Goal: Information Seeking & Learning: Learn about a topic

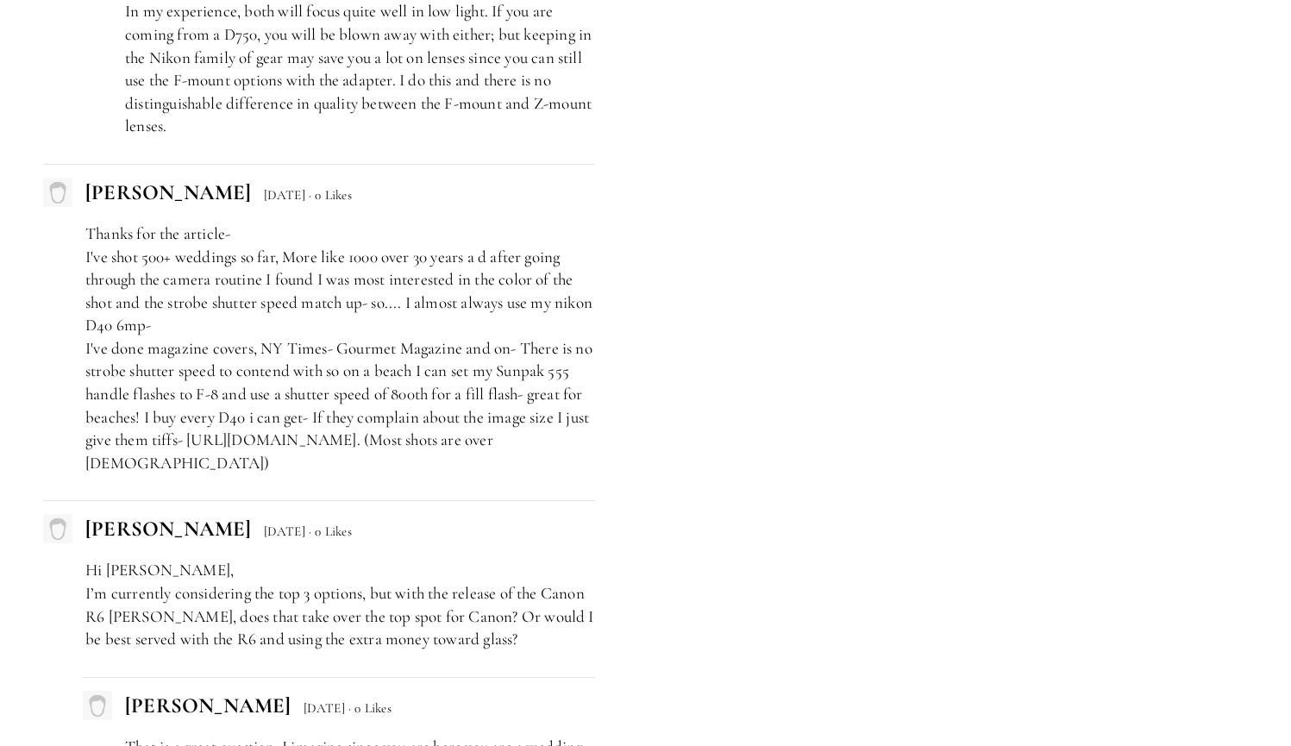
scroll to position [9161, 0]
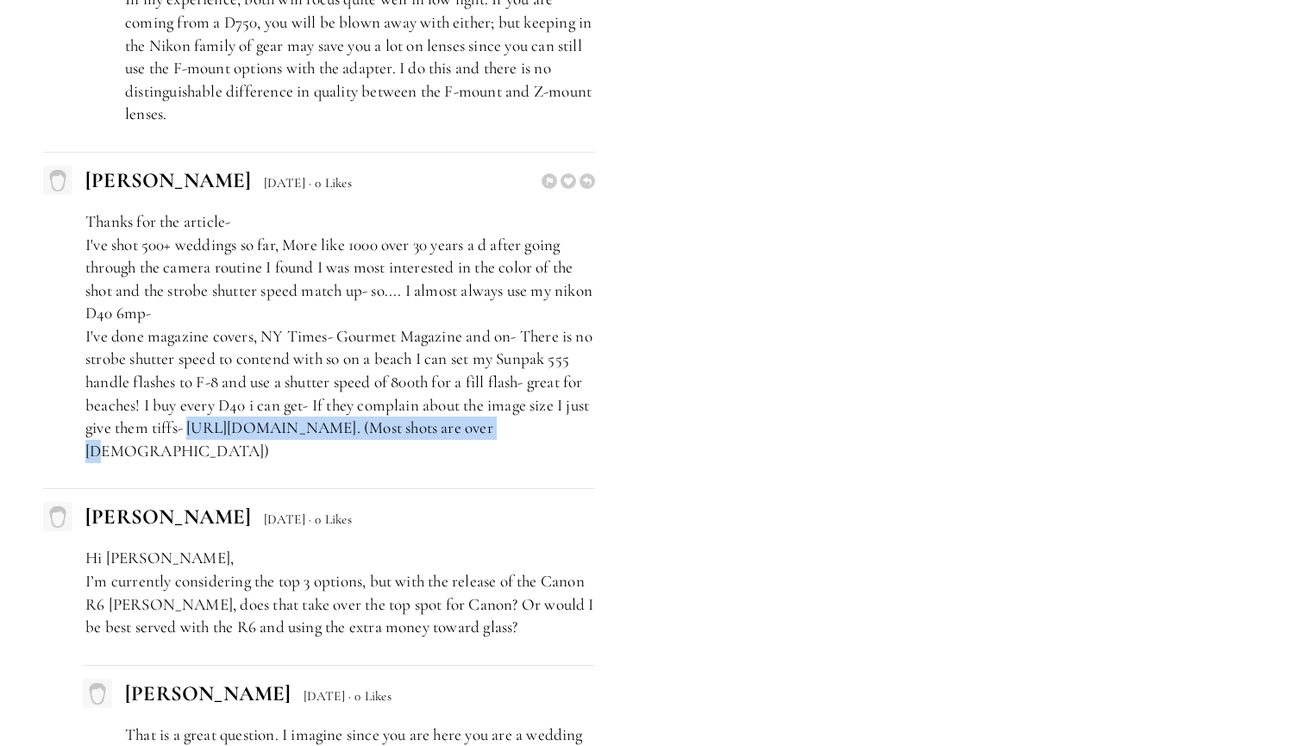
drag, startPoint x: 217, startPoint y: 324, endPoint x: 523, endPoint y: 324, distance: 305.3
click at [523, 324] on p "Thanks for the article- I've shot 500+ weddings so far, More like 1000 over 30 …" at bounding box center [340, 336] width 510 height 253
copy p "https://www.flickr.com/photos/41420754@N03/"
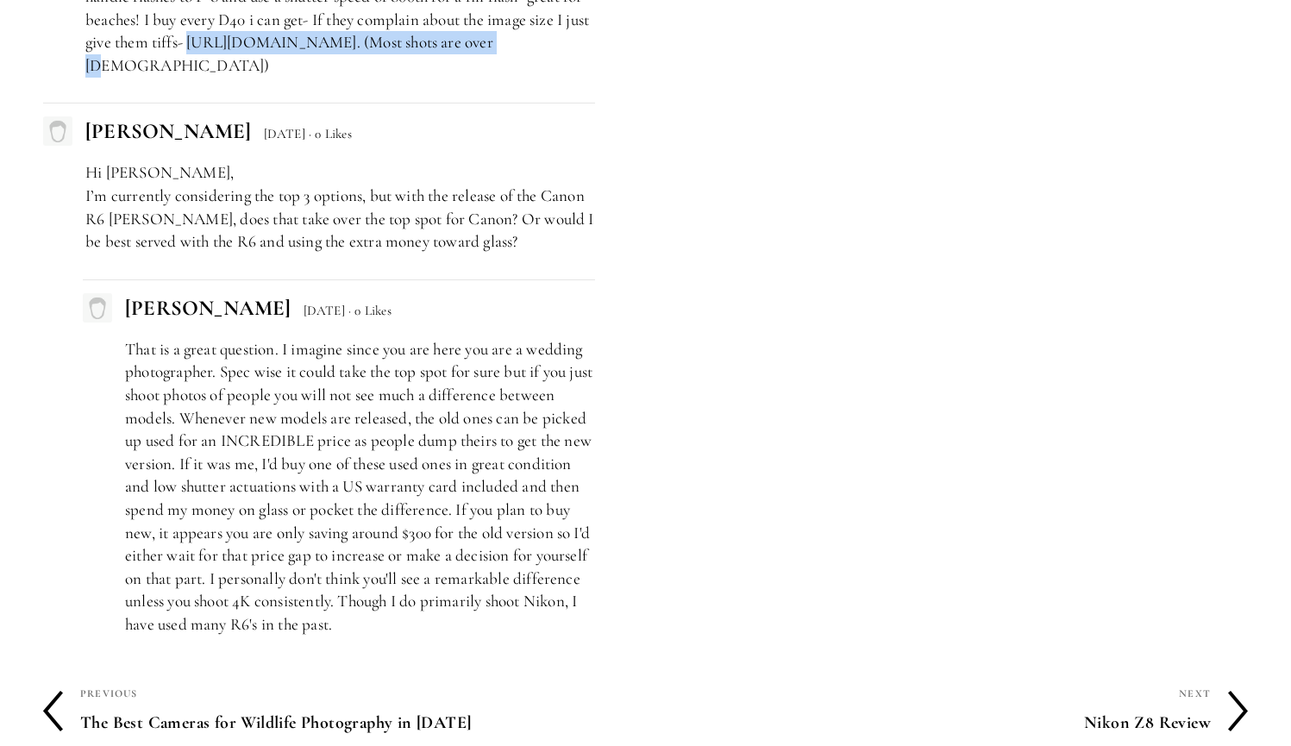
scroll to position [9522, 0]
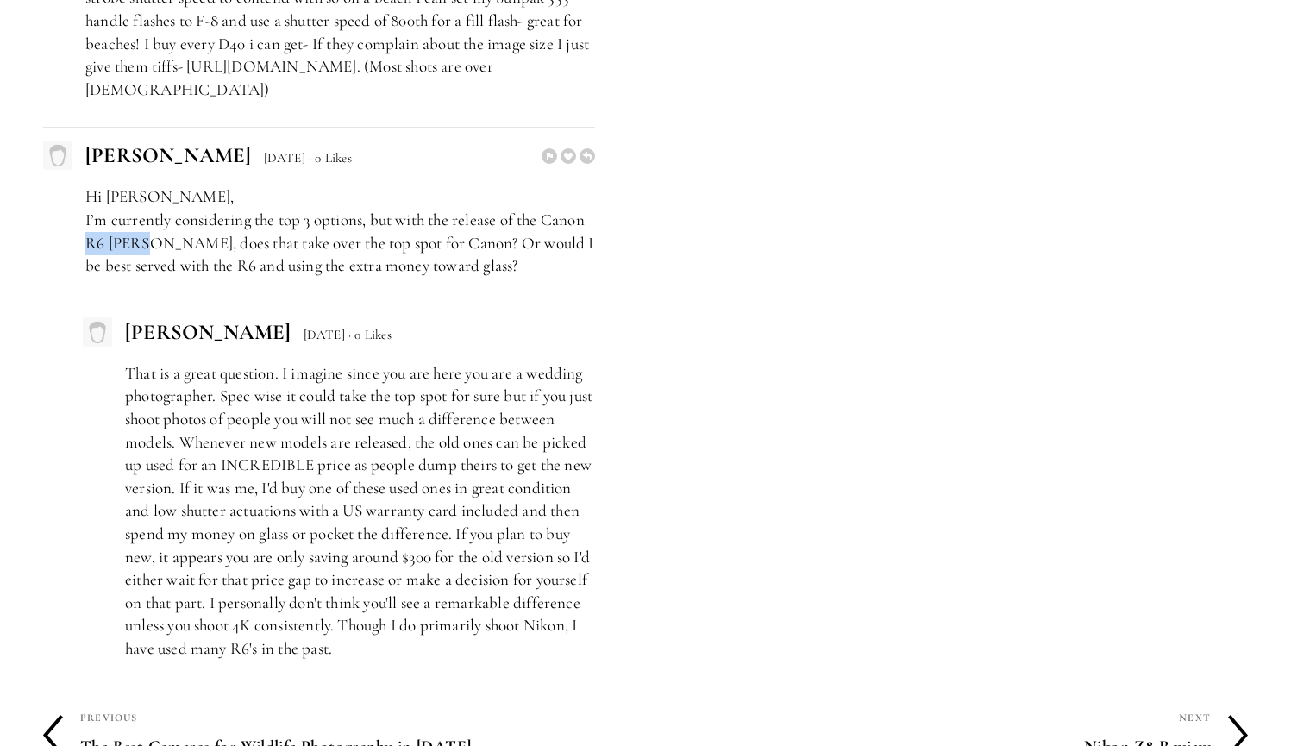
drag, startPoint x: 87, startPoint y: 128, endPoint x: 147, endPoint y: 134, distance: 59.8
click at [147, 185] on p "Hi Zach, I’m currently considering the top 3 options, but with the release of t…" at bounding box center [340, 230] width 510 height 91
copy p "R6 MK II"
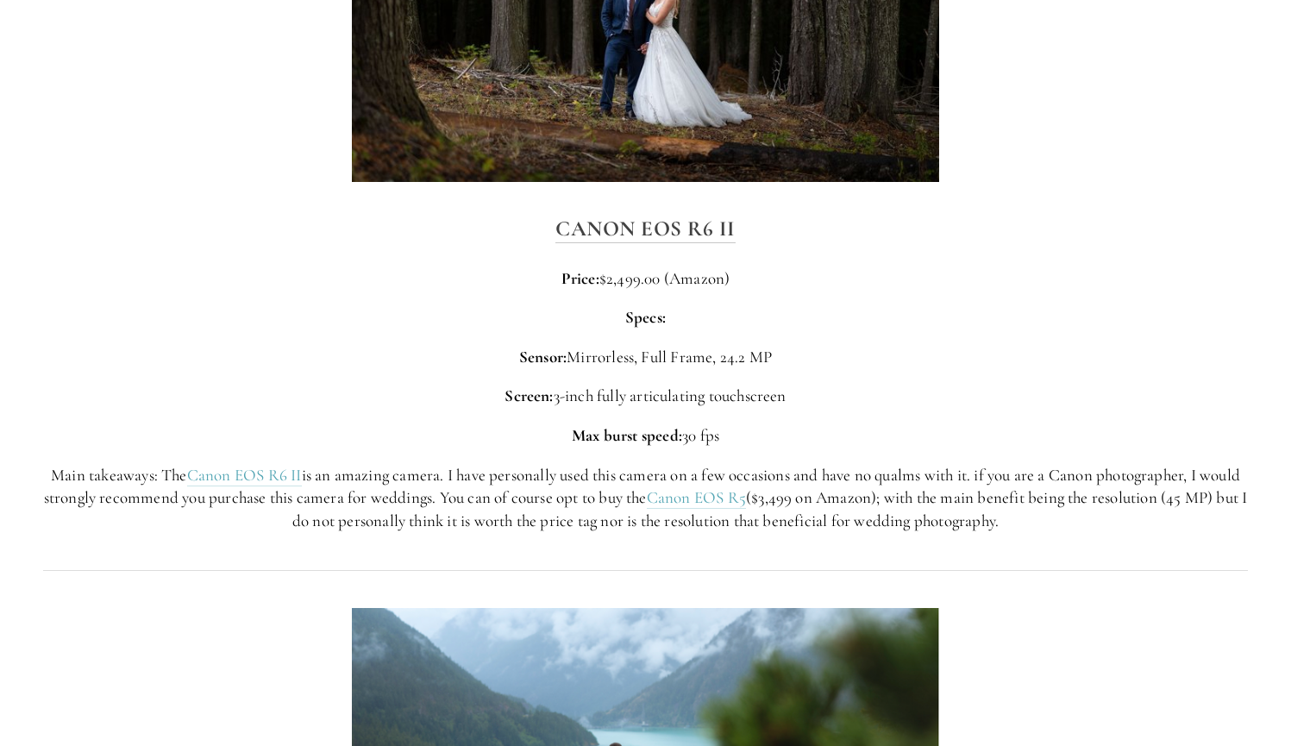
scroll to position [4243, 0]
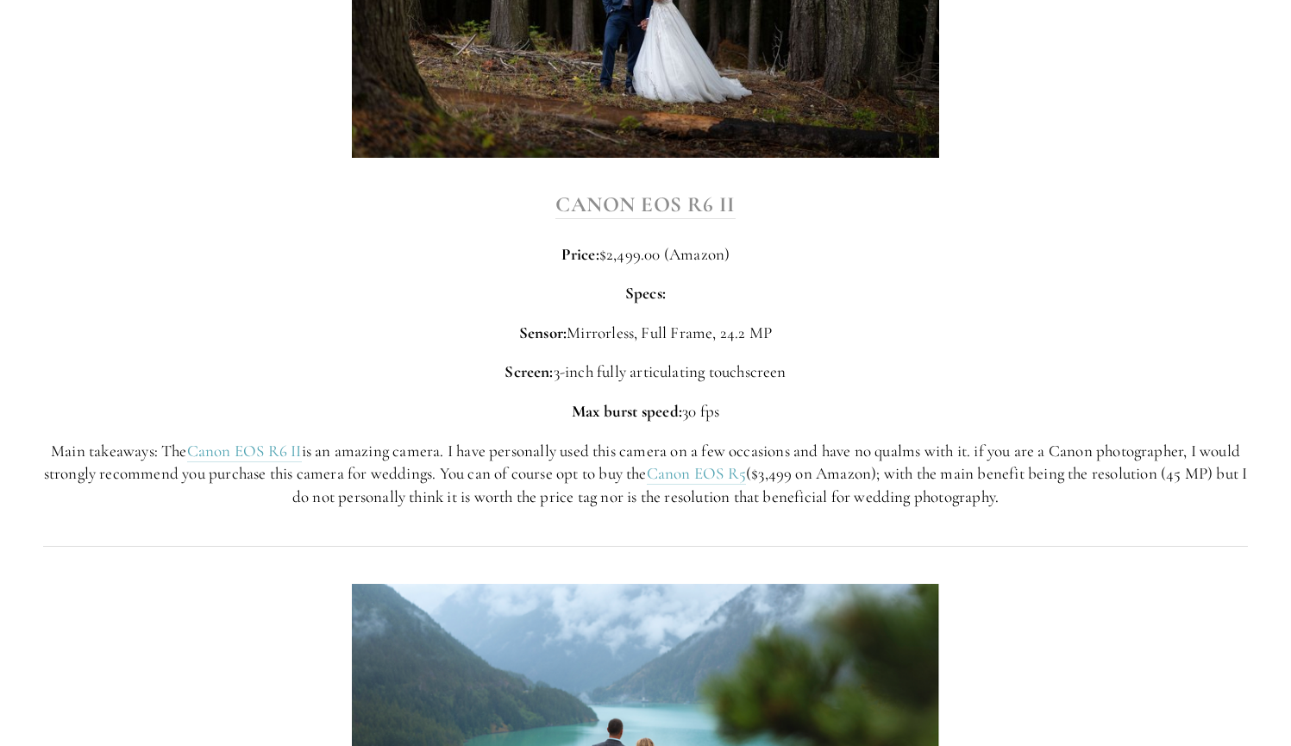
click at [647, 191] on strong "Canon EOS R6 II" at bounding box center [645, 204] width 180 height 26
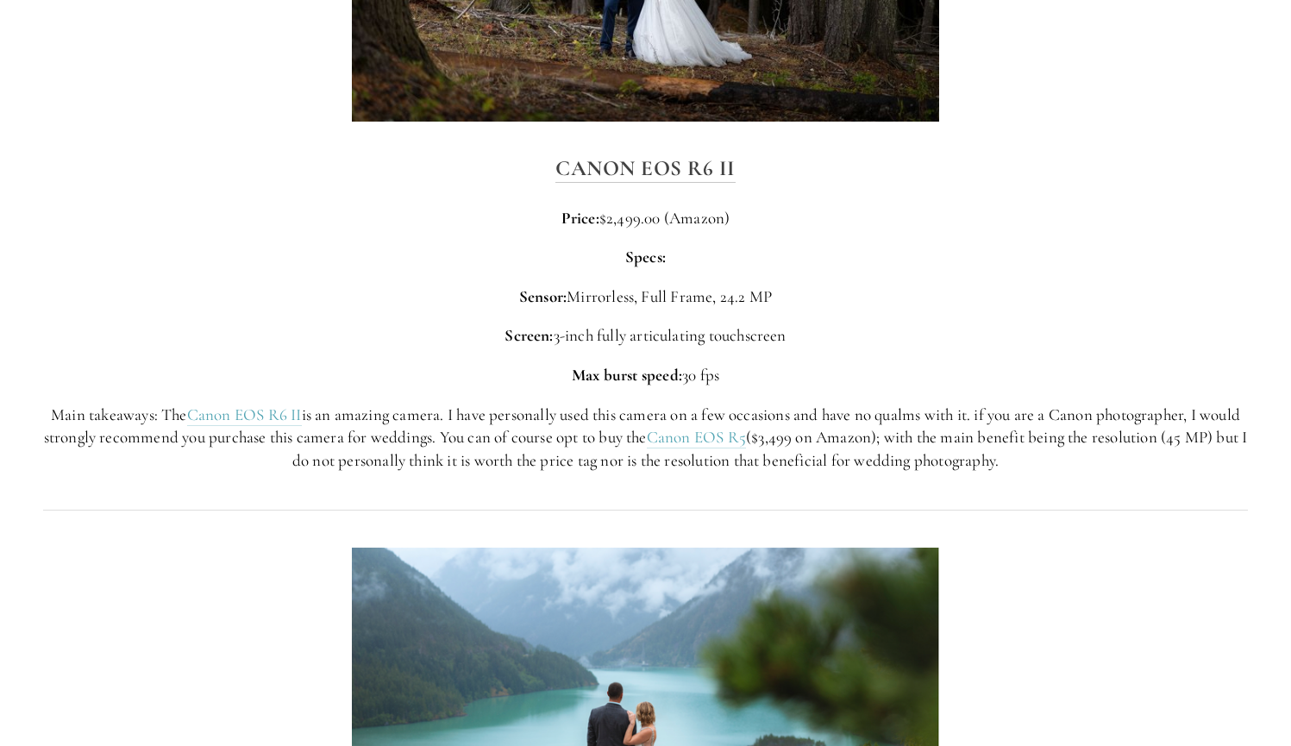
scroll to position [4291, 0]
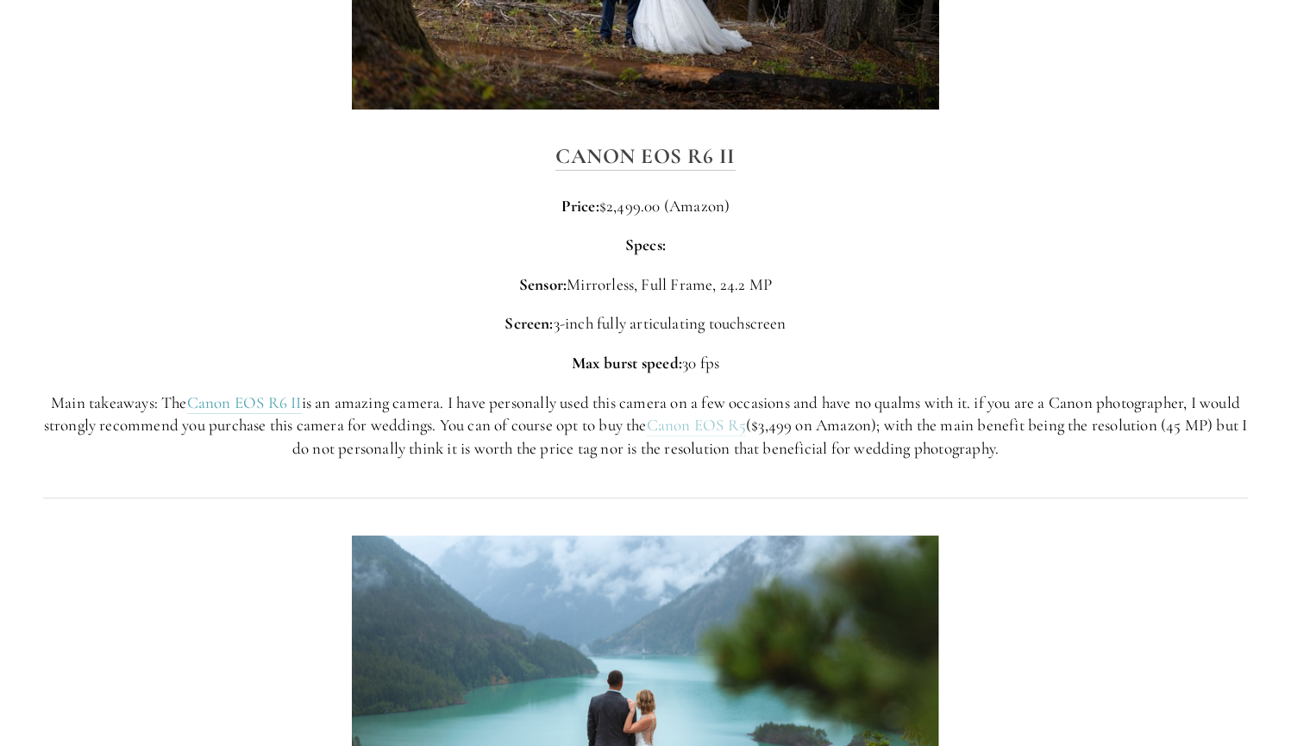
click at [737, 415] on link "Canon EOS R5" at bounding box center [696, 426] width 99 height 22
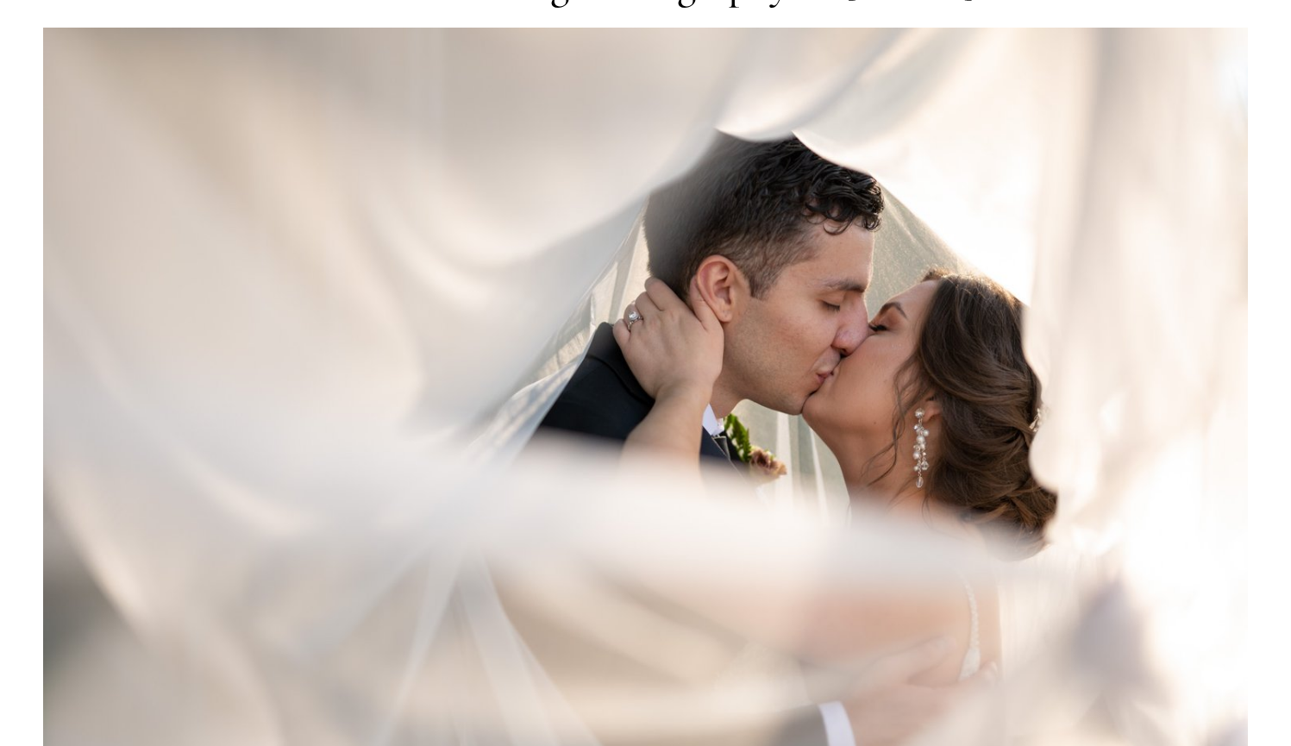
scroll to position [0, 0]
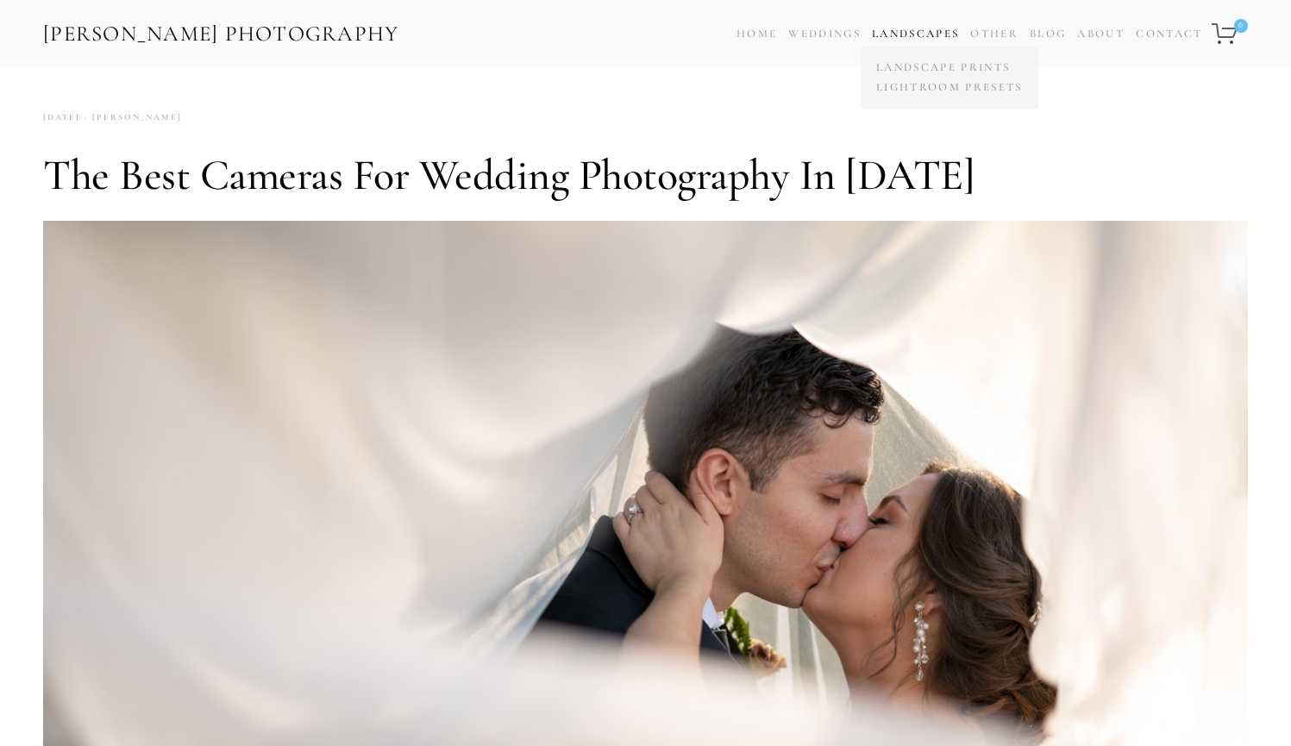
click at [904, 36] on link "Landscapes" at bounding box center [915, 34] width 87 height 14
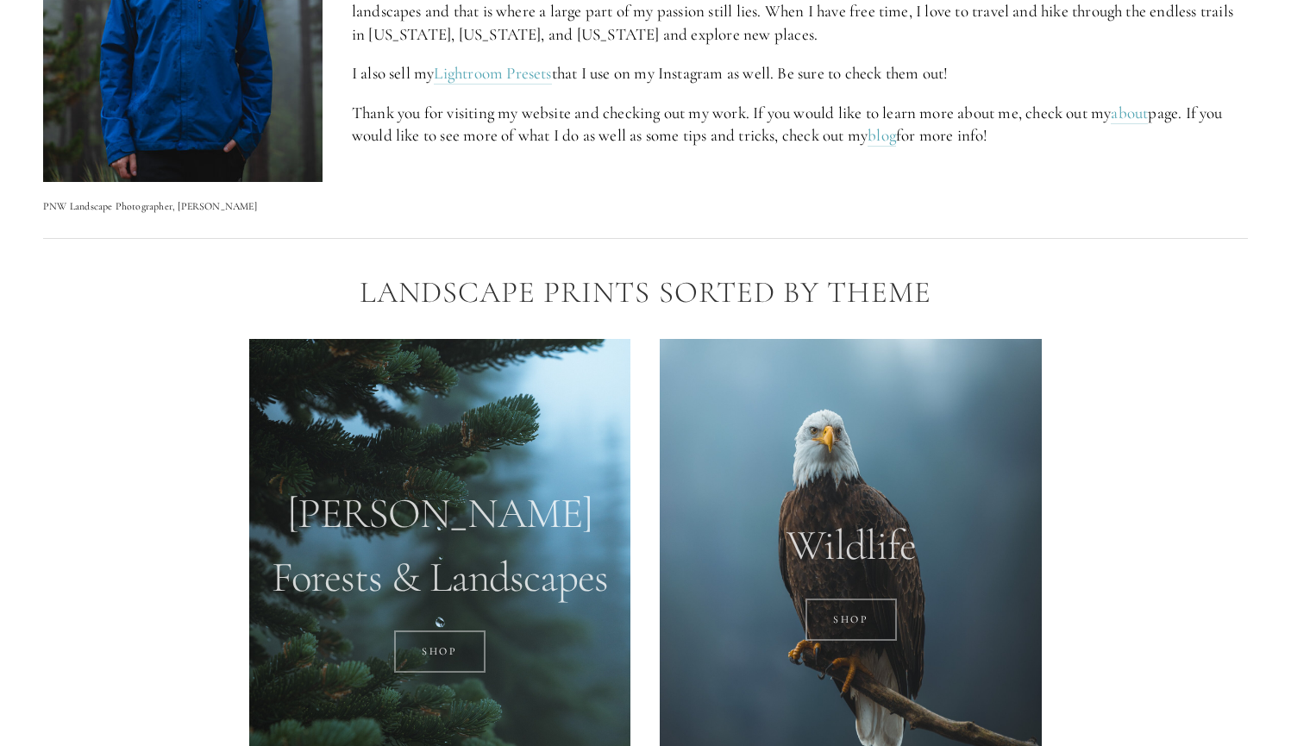
scroll to position [971, 0]
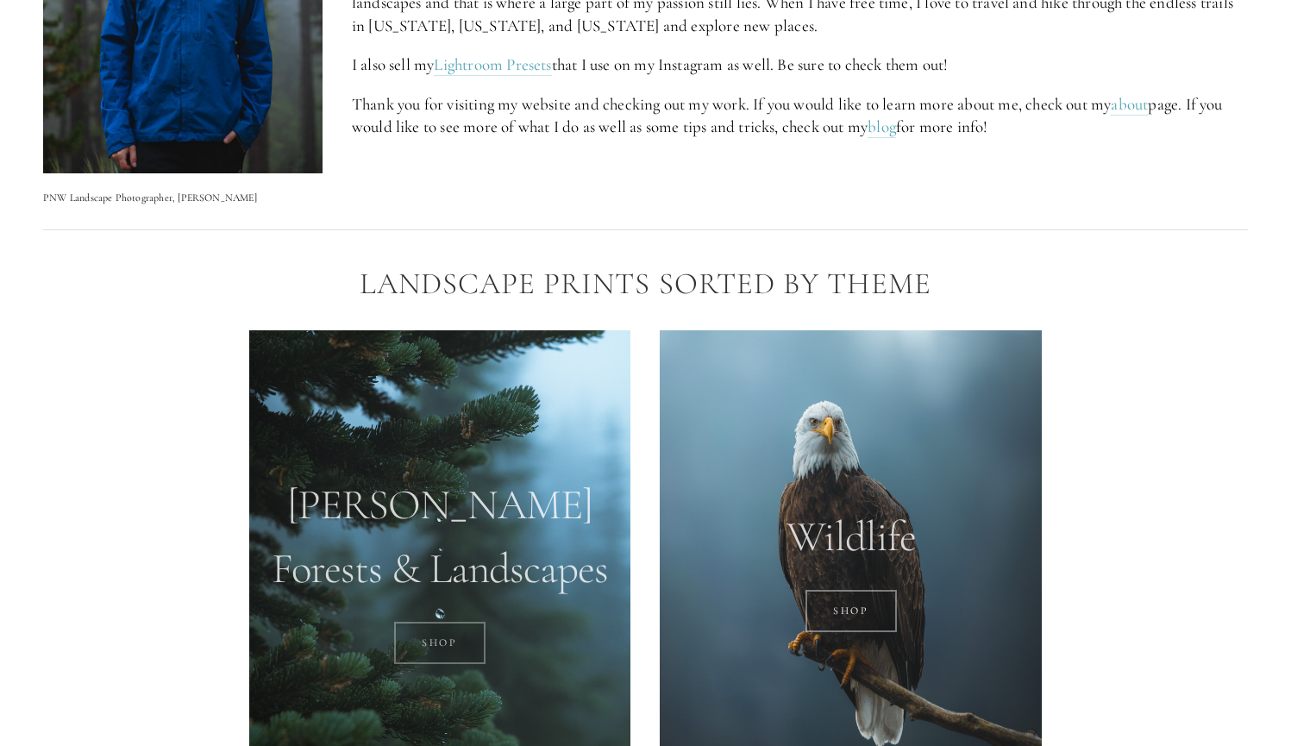
click at [461, 644] on link "SHOP" at bounding box center [440, 643] width 92 height 43
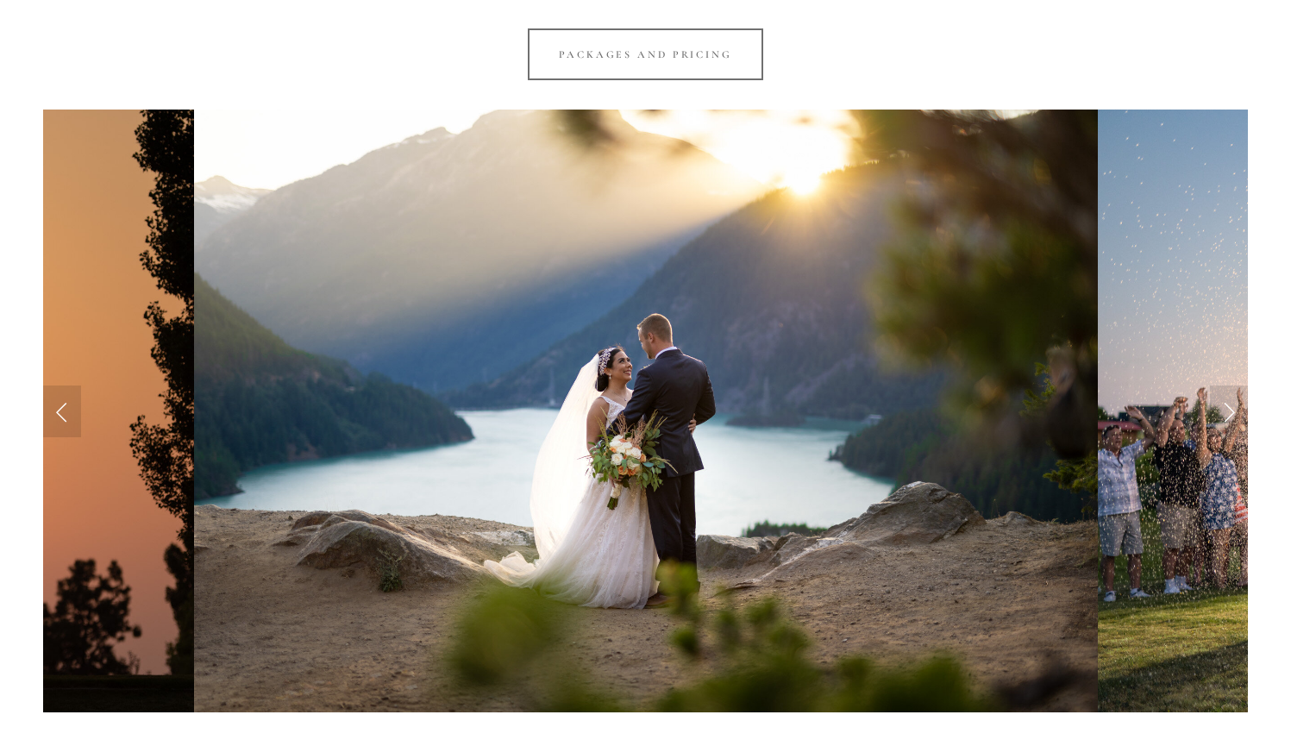
scroll to position [1494, 0]
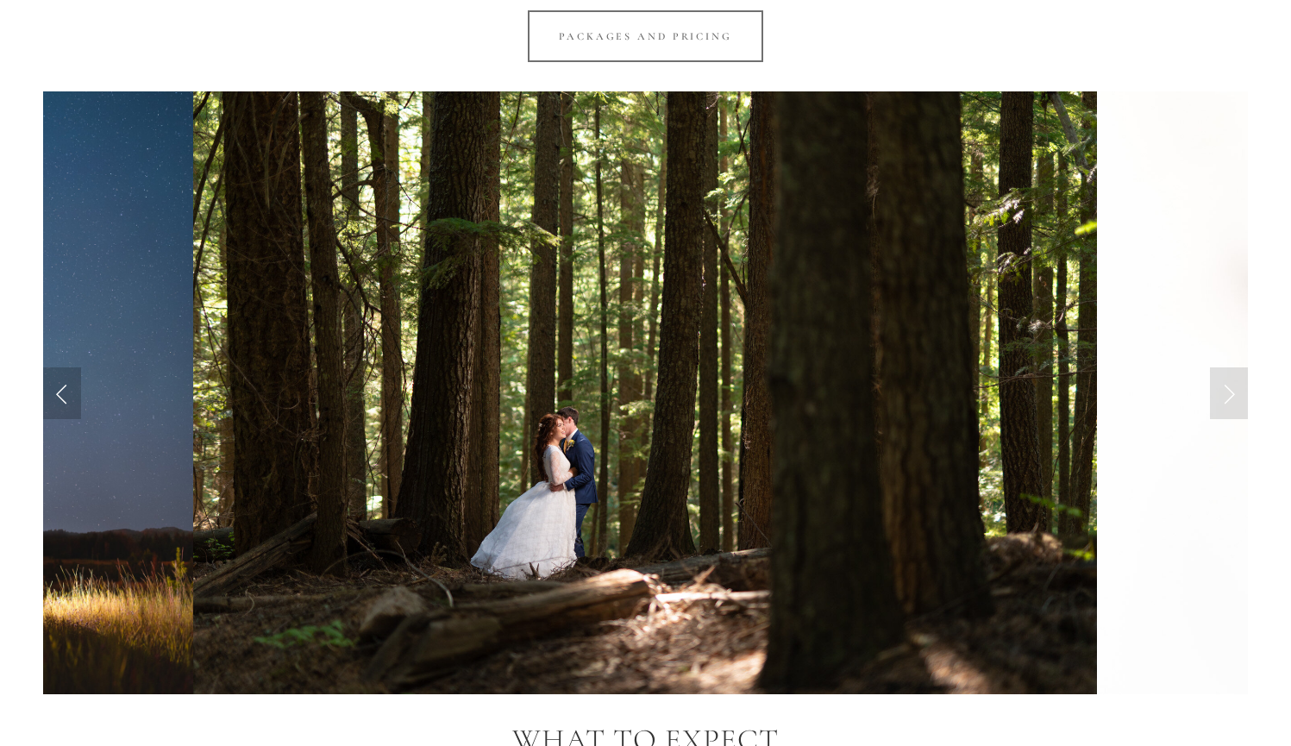
click at [66, 379] on link "Previous Slide" at bounding box center [62, 393] width 38 height 52
click at [63, 380] on link "Previous Slide" at bounding box center [62, 393] width 38 height 52
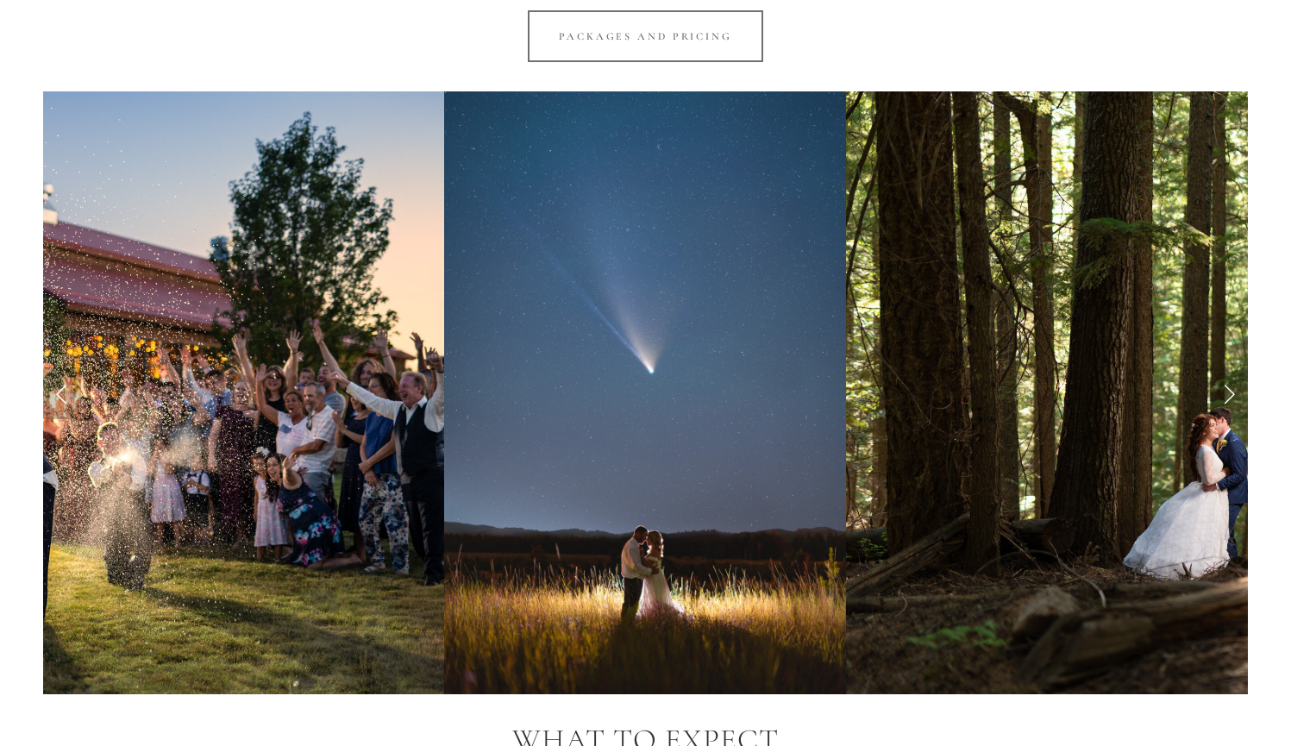
click at [63, 380] on link "Previous Slide" at bounding box center [62, 393] width 38 height 52
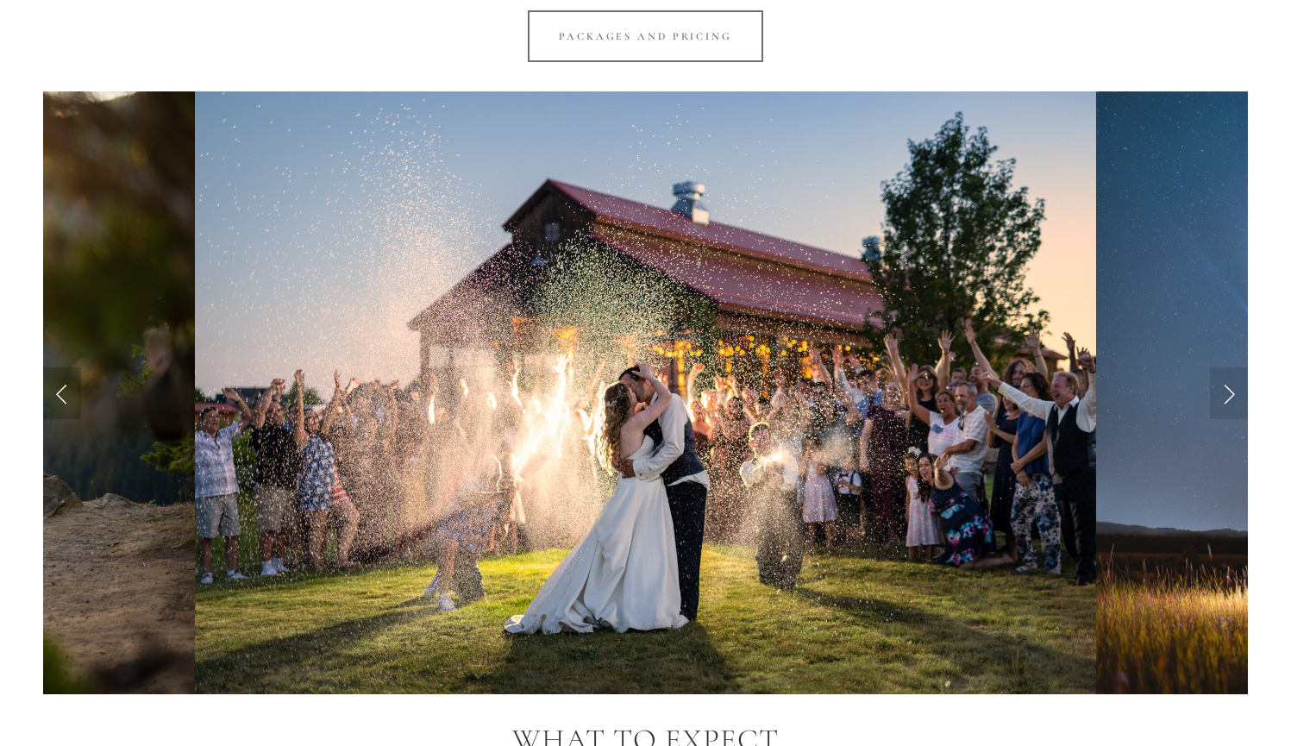
click at [62, 379] on link "Previous Slide" at bounding box center [62, 393] width 38 height 52
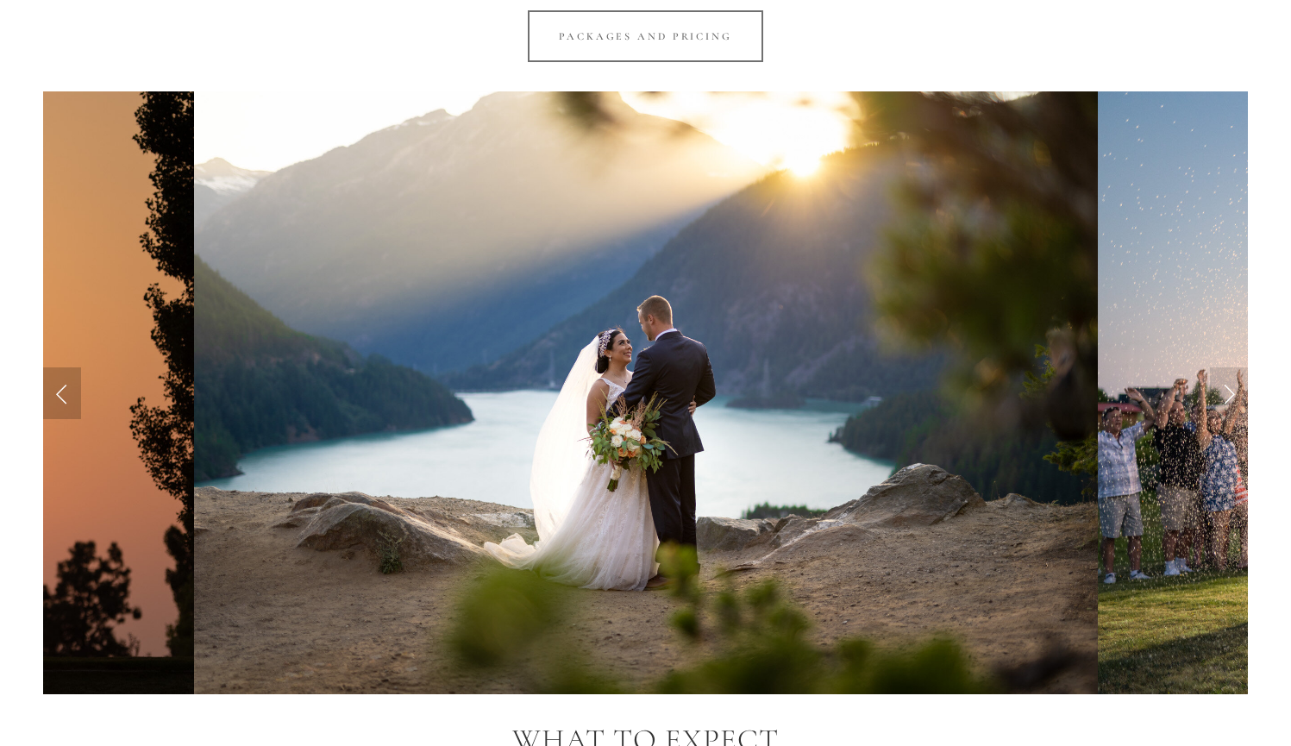
click at [62, 379] on link "Previous Slide" at bounding box center [62, 393] width 38 height 52
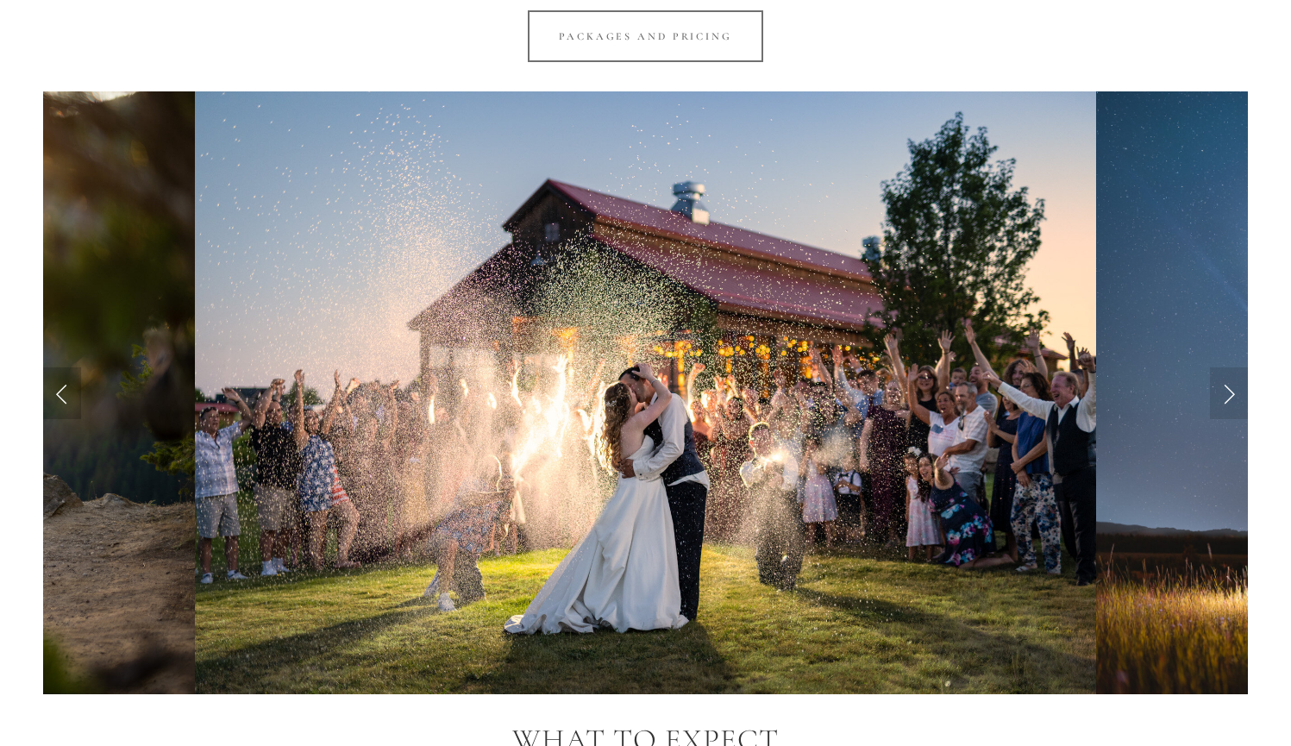
click at [62, 379] on link "Previous Slide" at bounding box center [62, 393] width 38 height 52
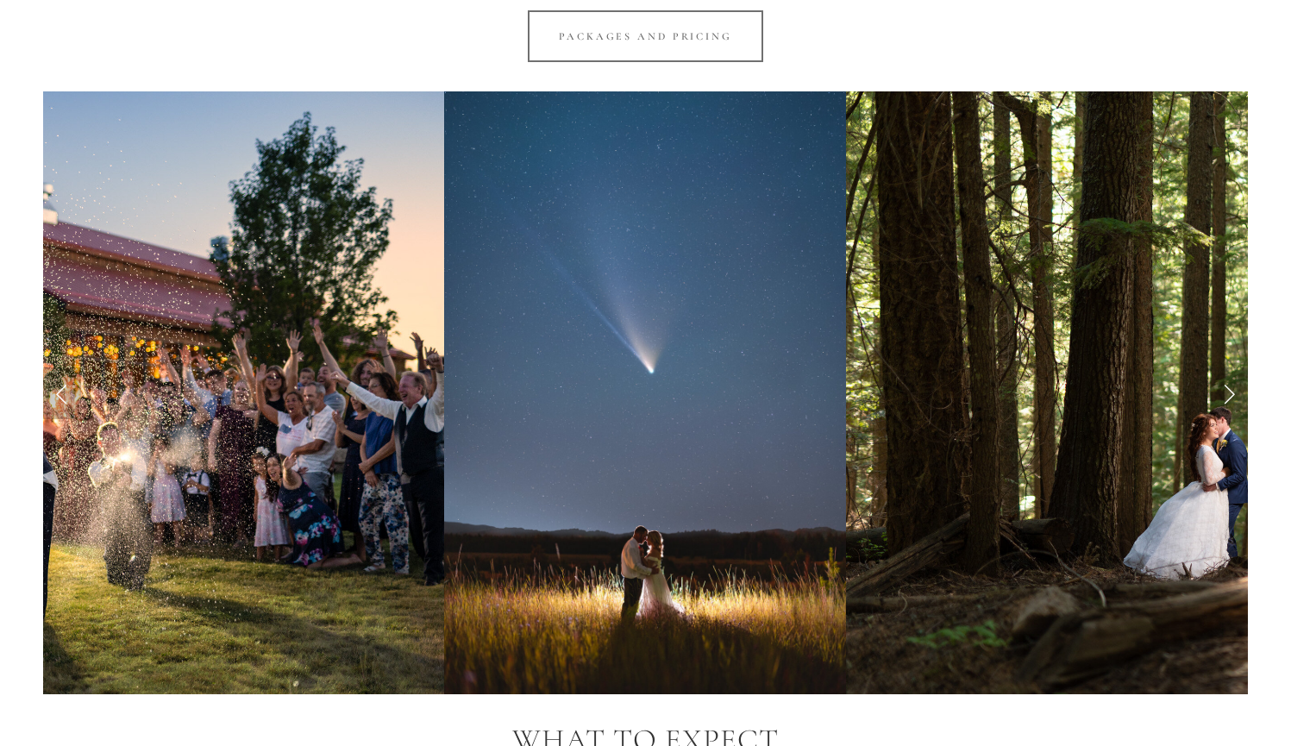
click at [48, 398] on link "Previous Slide" at bounding box center [62, 393] width 38 height 52
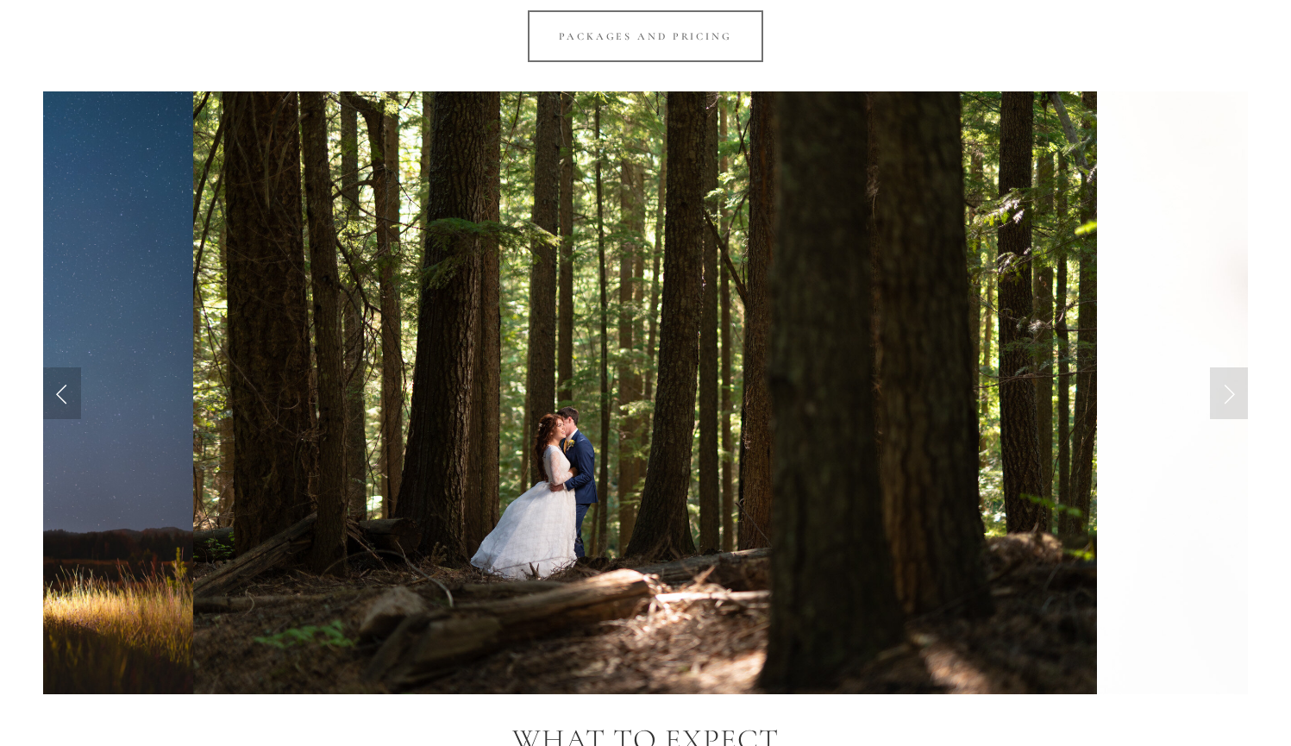
click at [71, 397] on link "Previous Slide" at bounding box center [62, 393] width 38 height 52
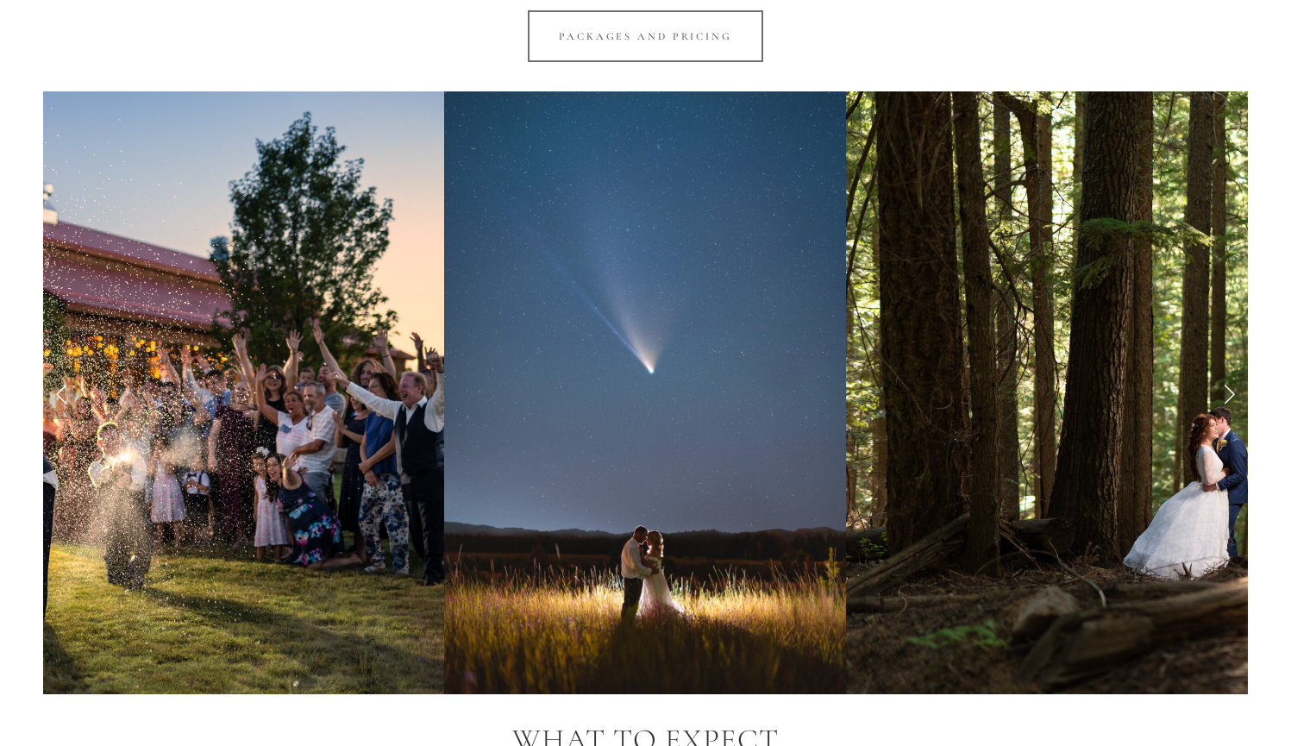
click at [71, 397] on link "Previous Slide" at bounding box center [62, 393] width 38 height 52
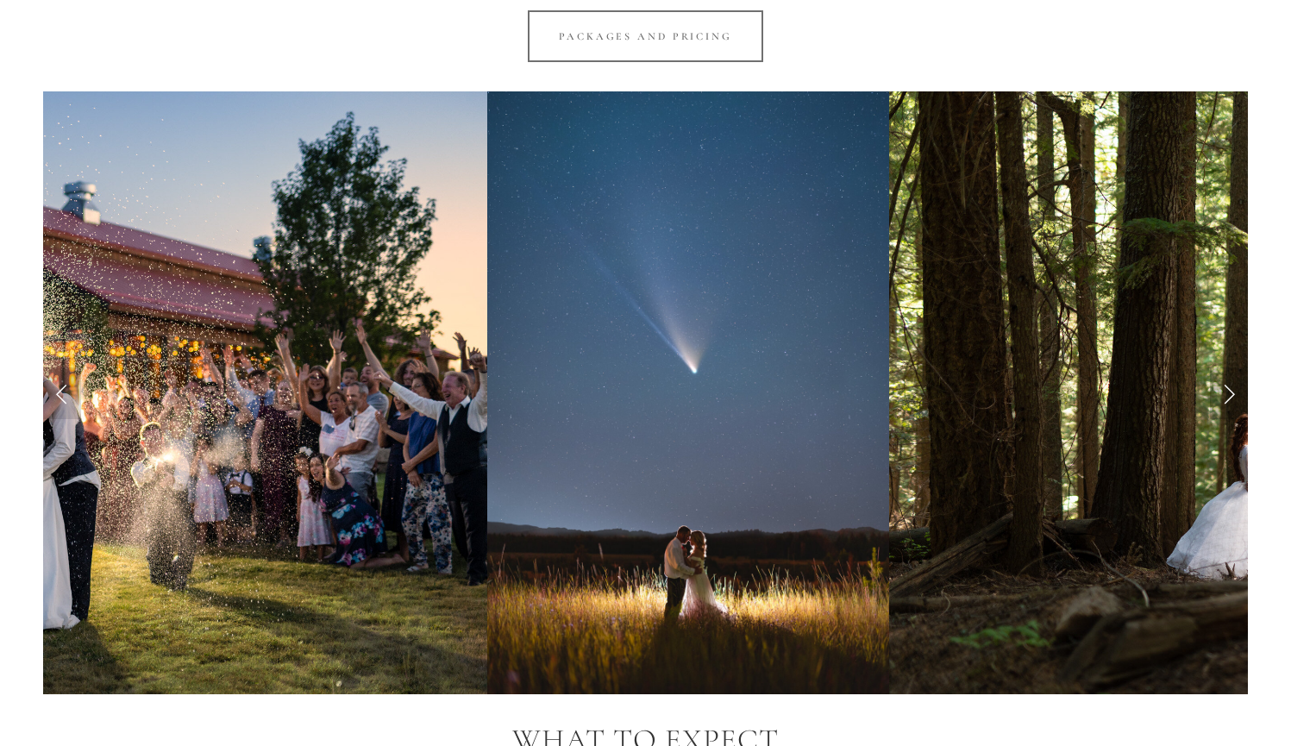
click at [1227, 378] on link "Next Slide" at bounding box center [1229, 393] width 38 height 52
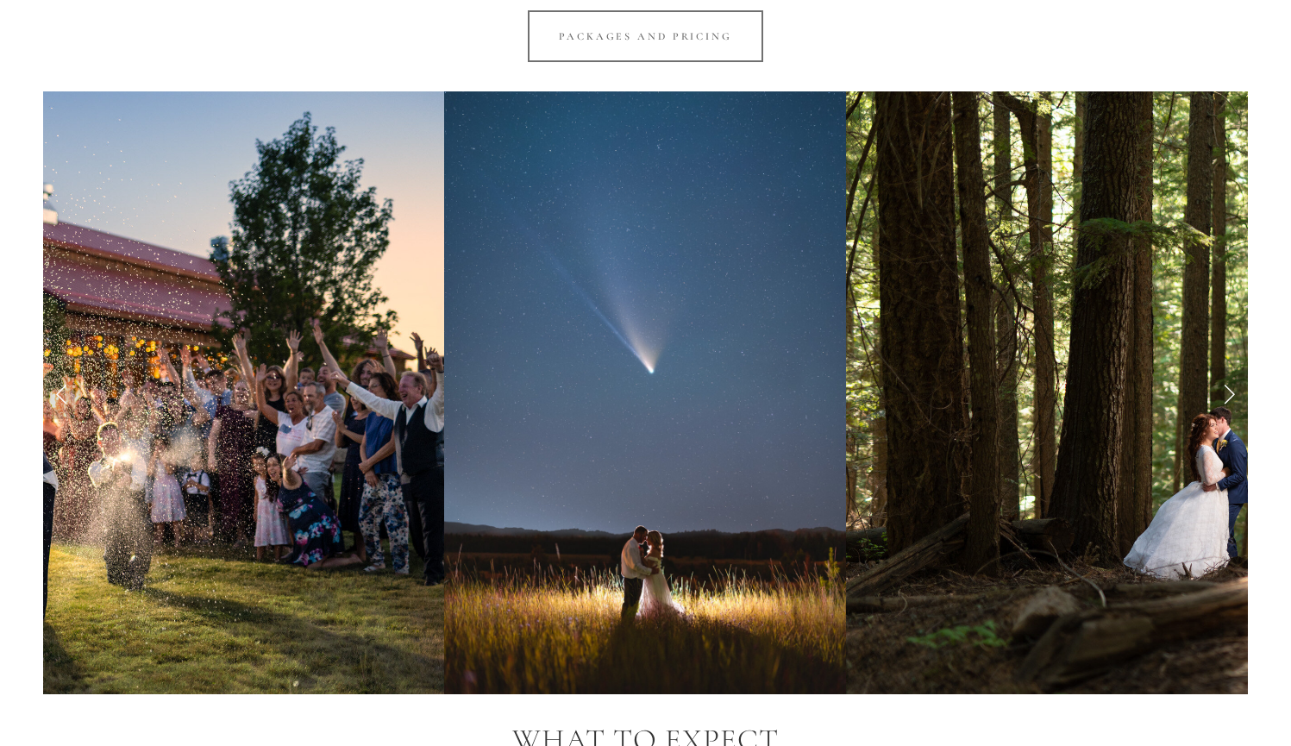
click at [1228, 378] on link "Next Slide" at bounding box center [1229, 393] width 38 height 52
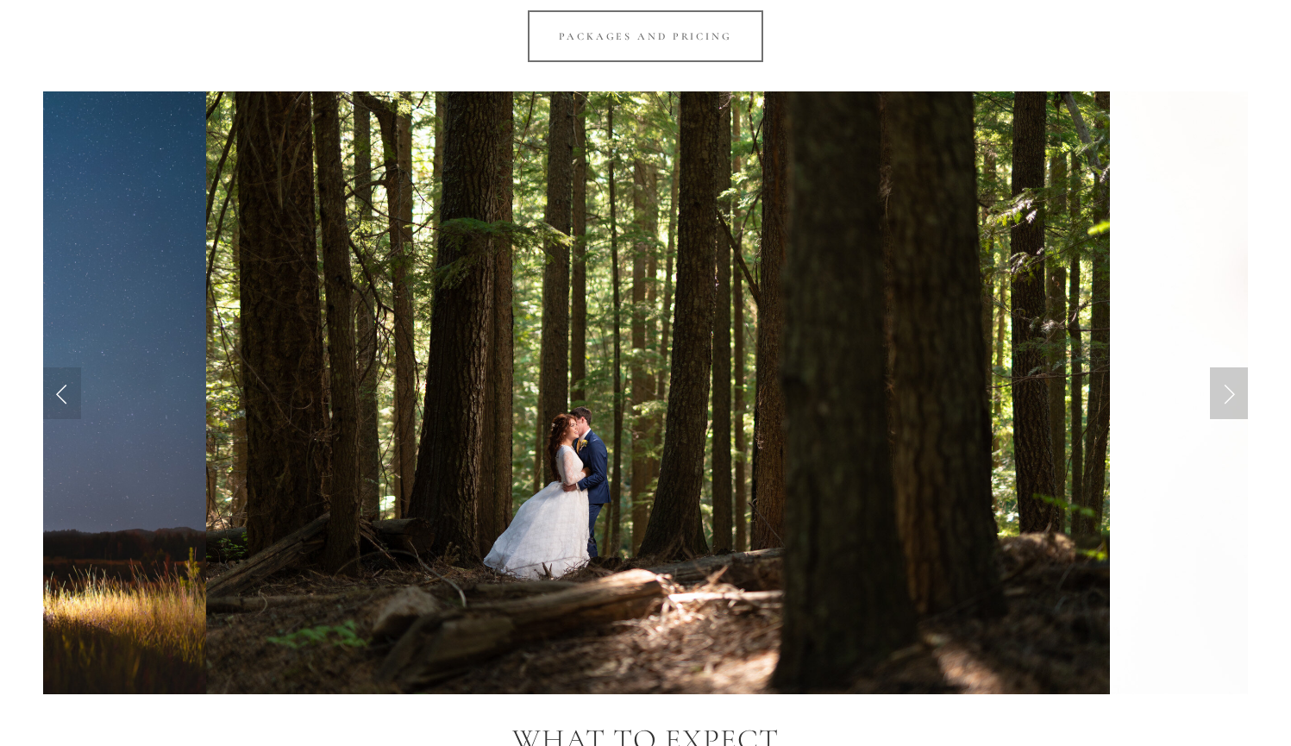
click at [1228, 378] on link "Next Slide" at bounding box center [1229, 393] width 38 height 52
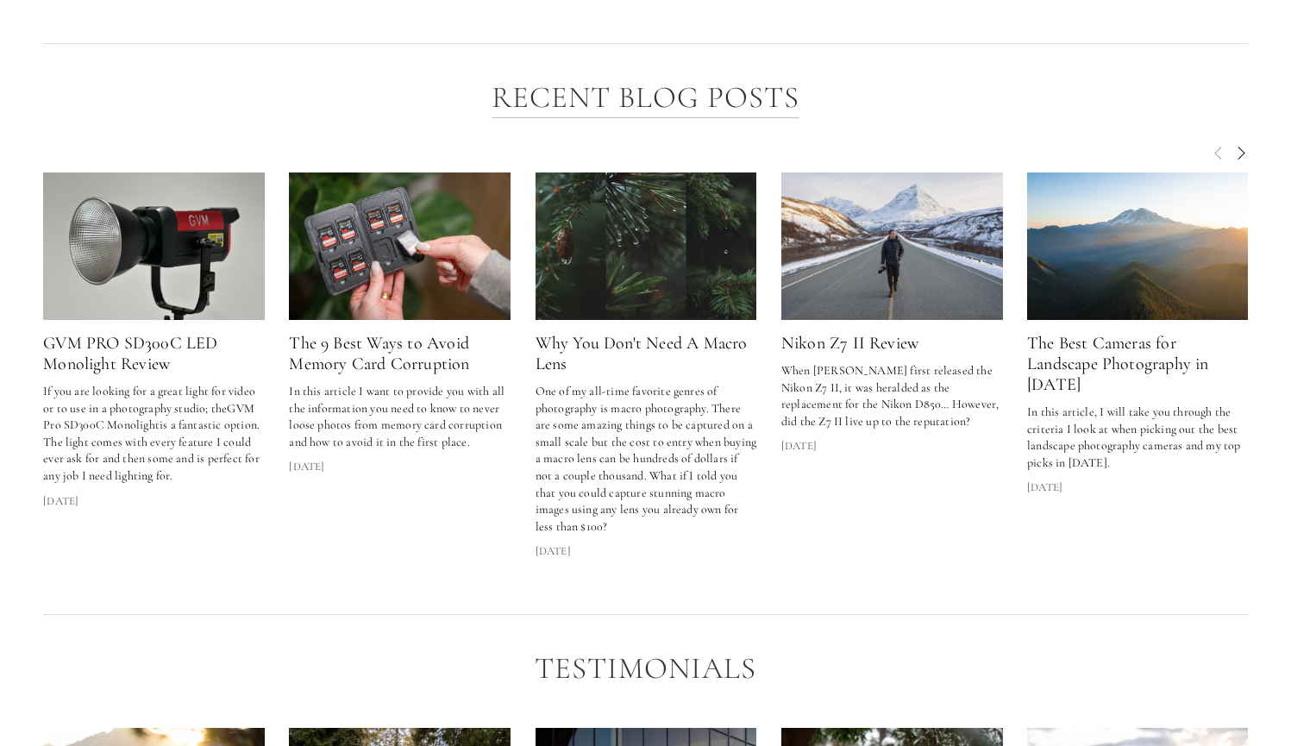
scroll to position [2389, 0]
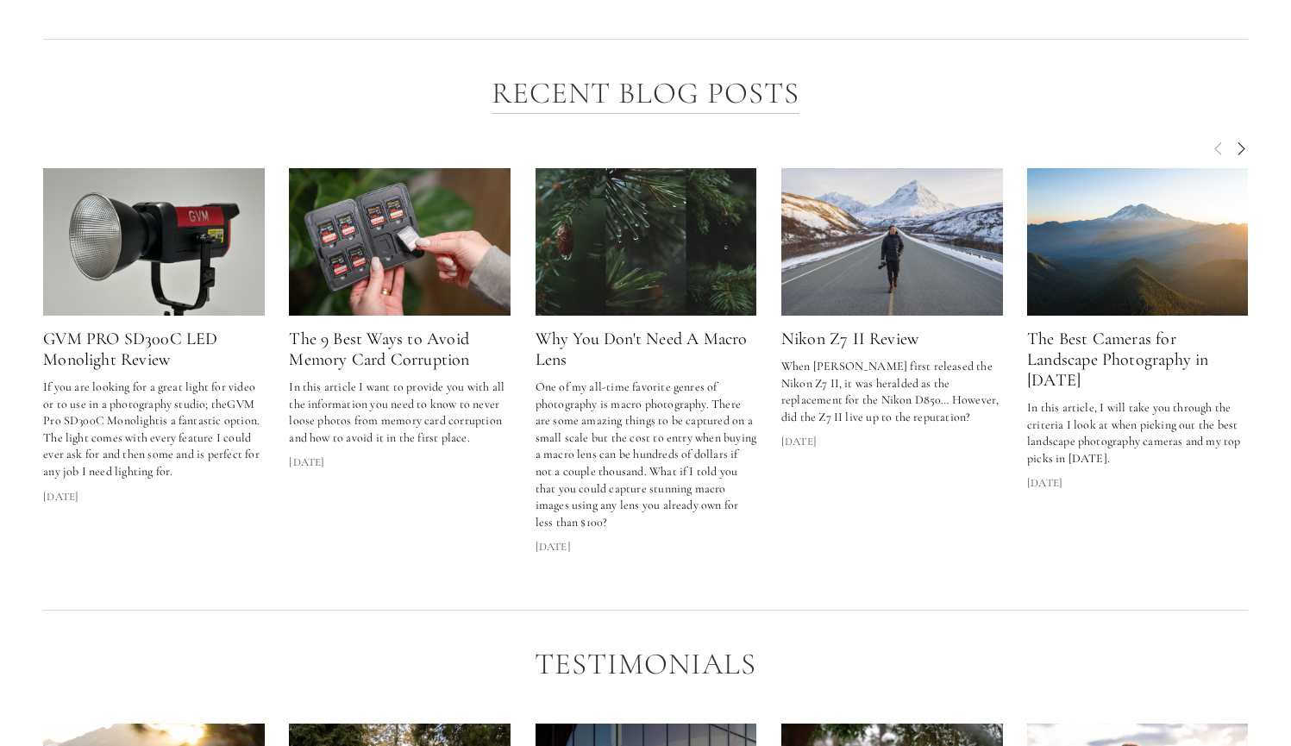
click at [1163, 188] on img at bounding box center [1138, 241] width 222 height 147
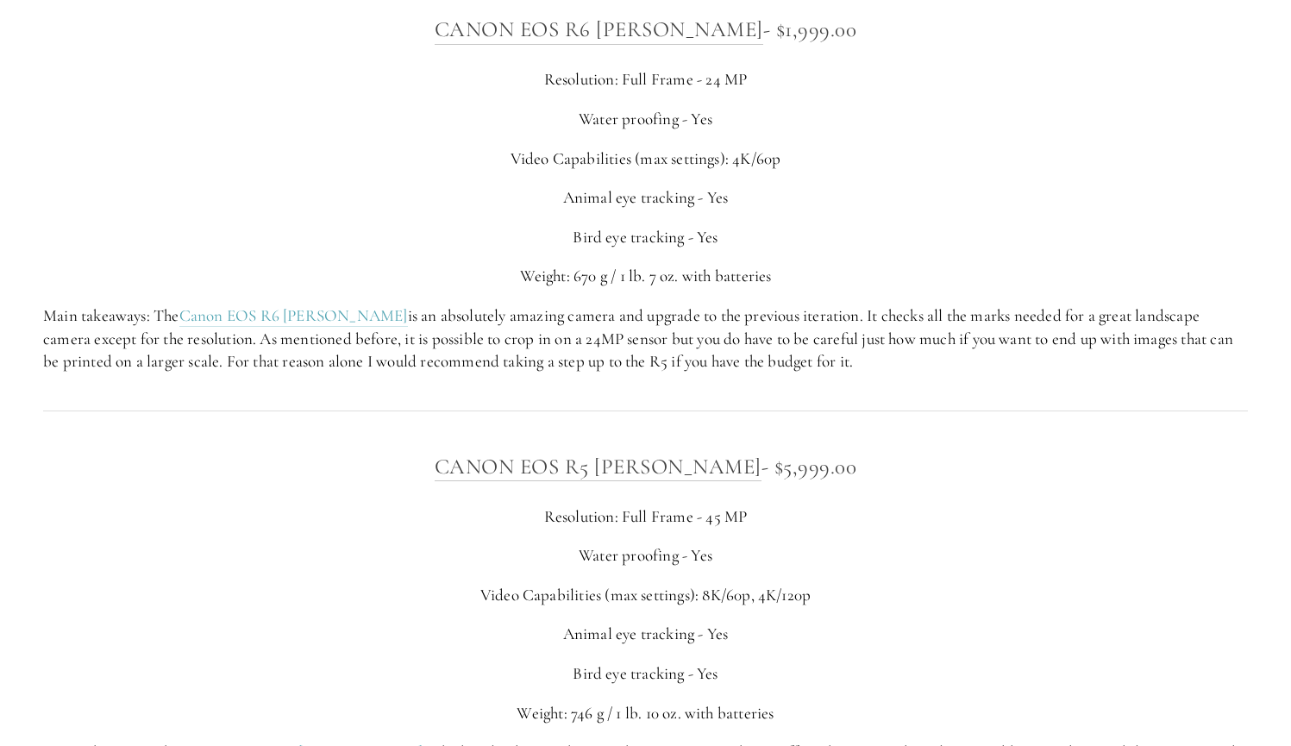
scroll to position [4883, 0]
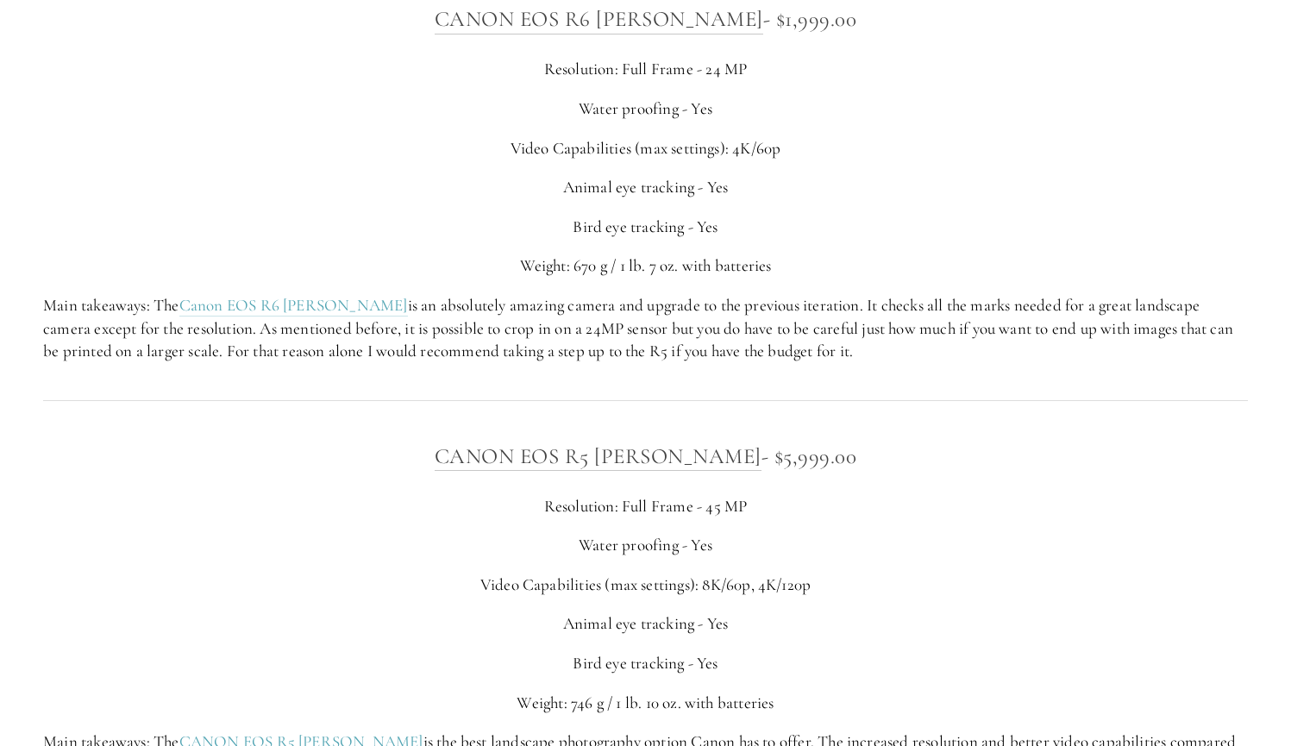
drag, startPoint x: 540, startPoint y: 321, endPoint x: 794, endPoint y: 346, distance: 255.7
click at [794, 346] on p "Main takeaways: The Canon EOS R6 [PERSON_NAME] is an absolutely amazing camera …" at bounding box center [645, 328] width 1205 height 69
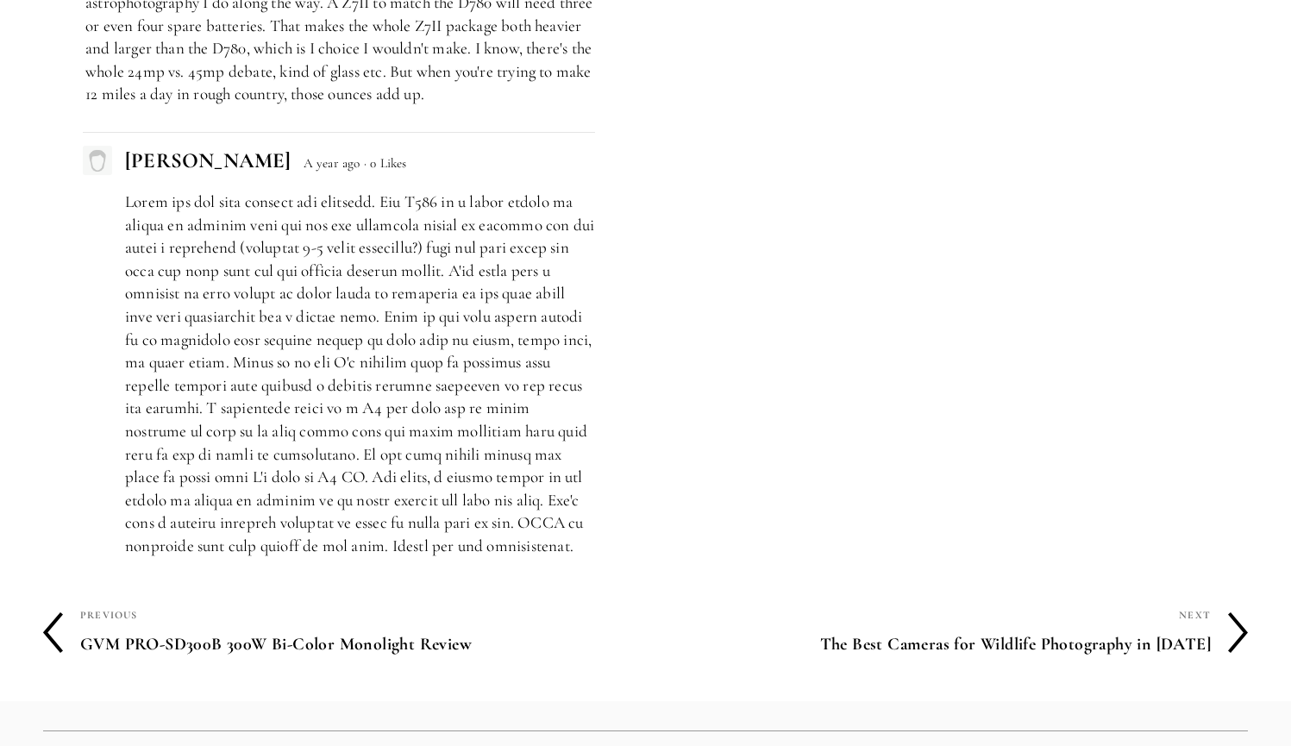
scroll to position [7930, 0]
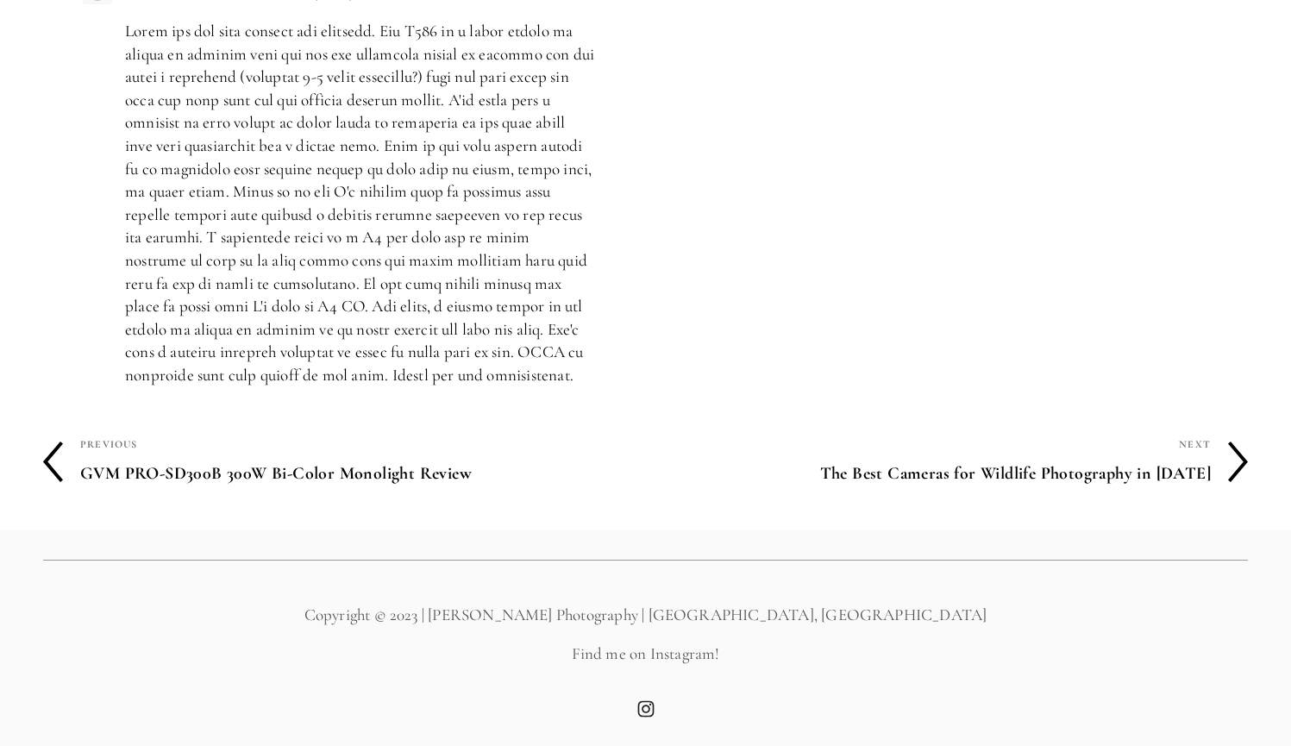
click at [1229, 472] on icon at bounding box center [1238, 462] width 20 height 41
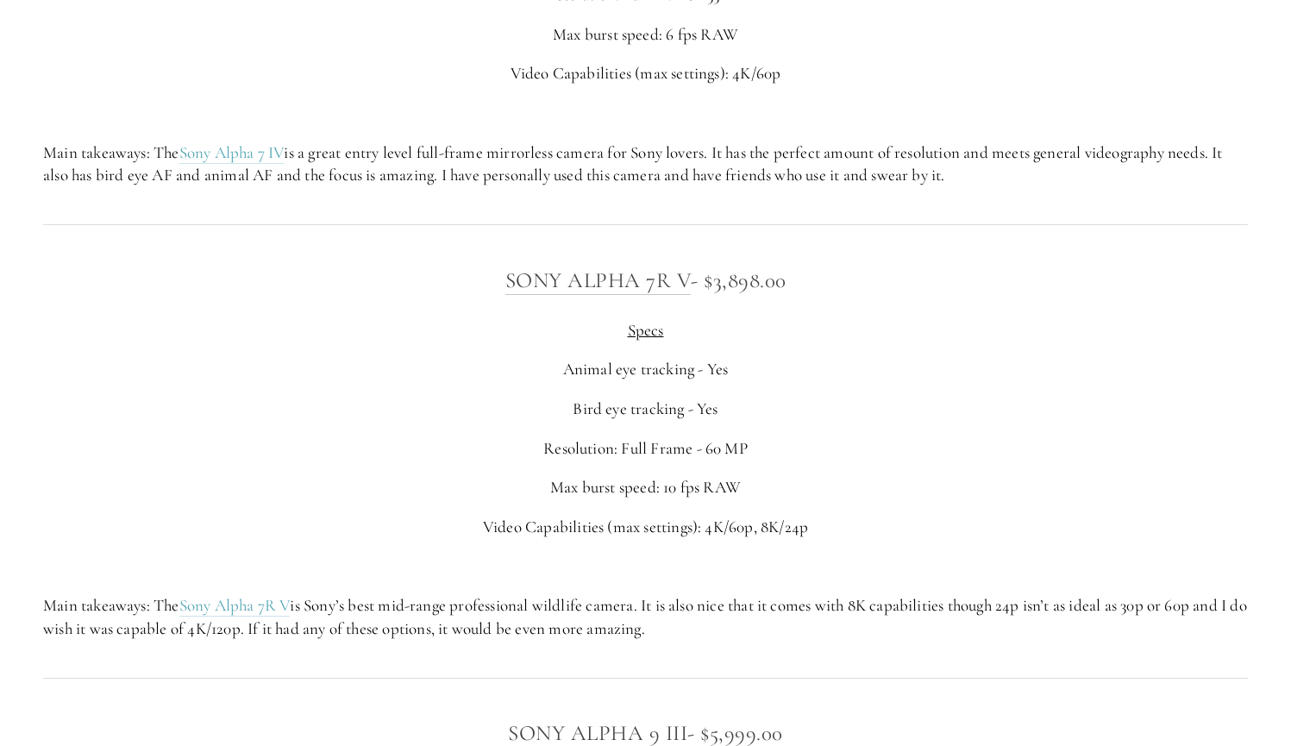
scroll to position [4726, 0]
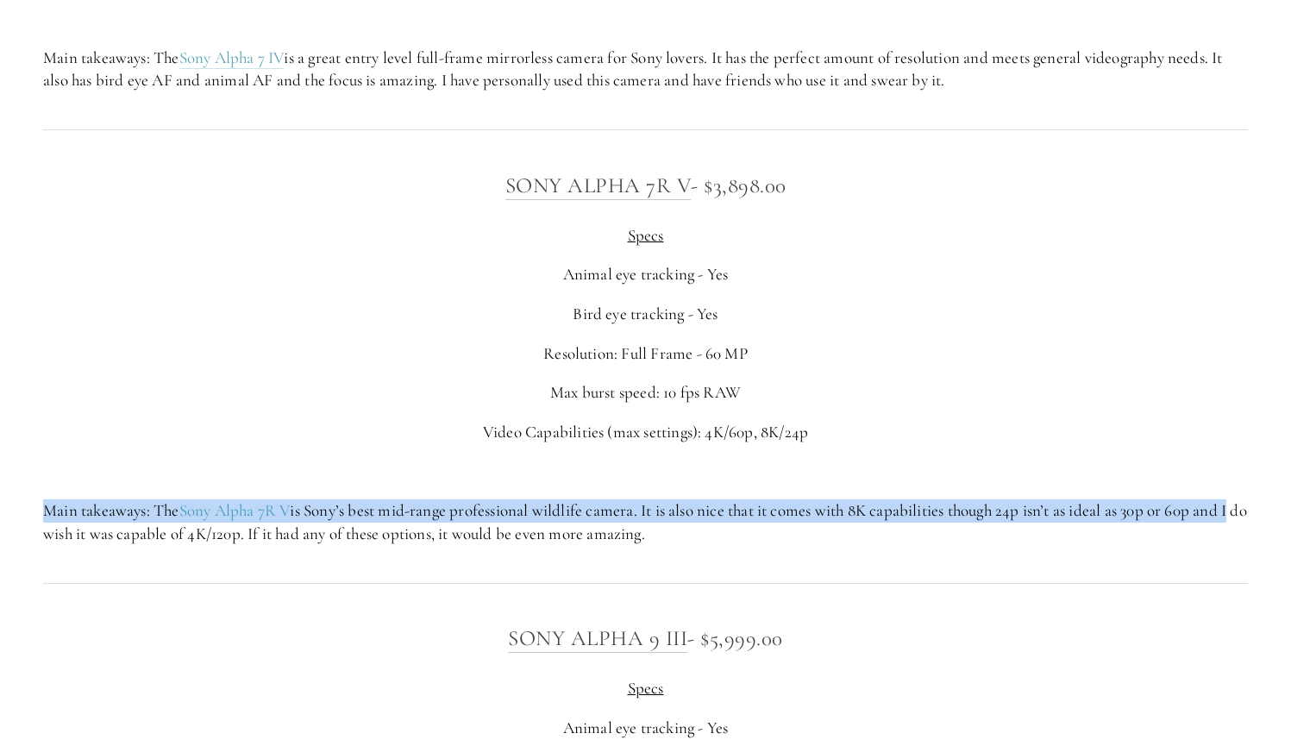
drag, startPoint x: 1281, startPoint y: 420, endPoint x: 1287, endPoint y: 478, distance: 58.1
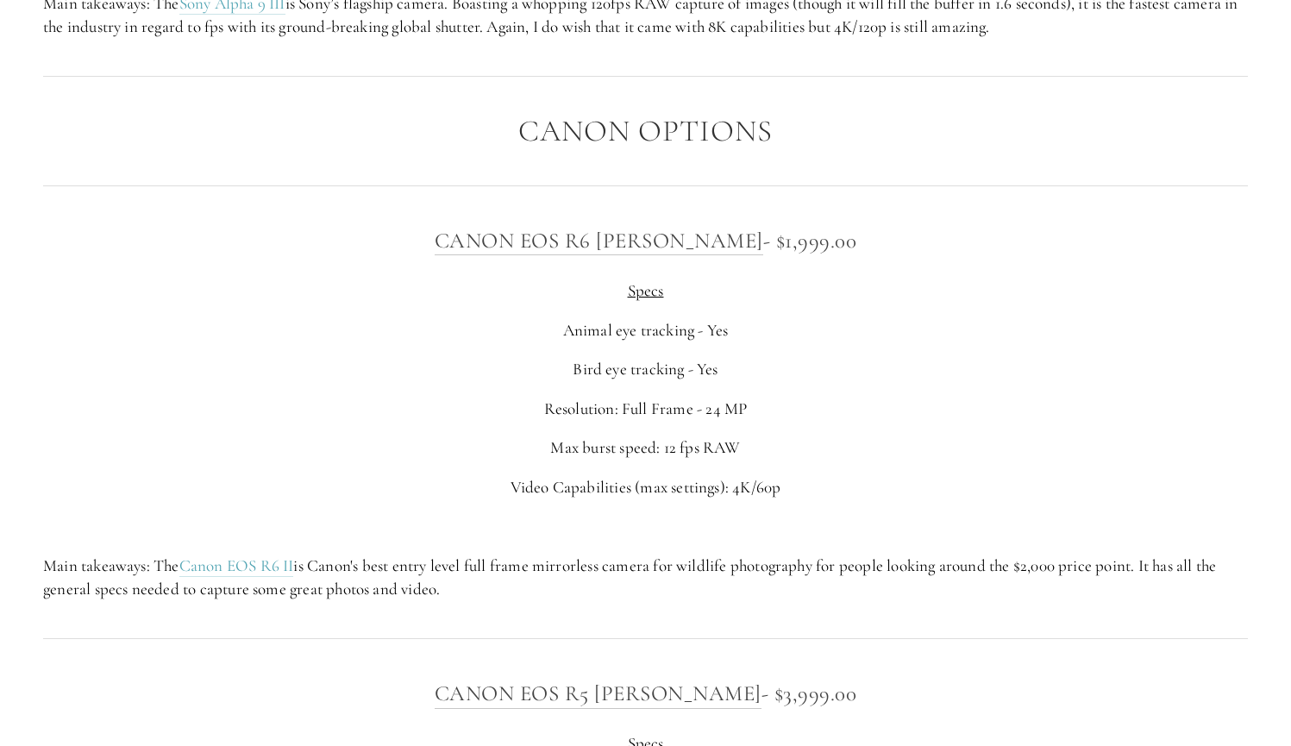
scroll to position [5674, 0]
